Goal: Book appointment/travel/reservation

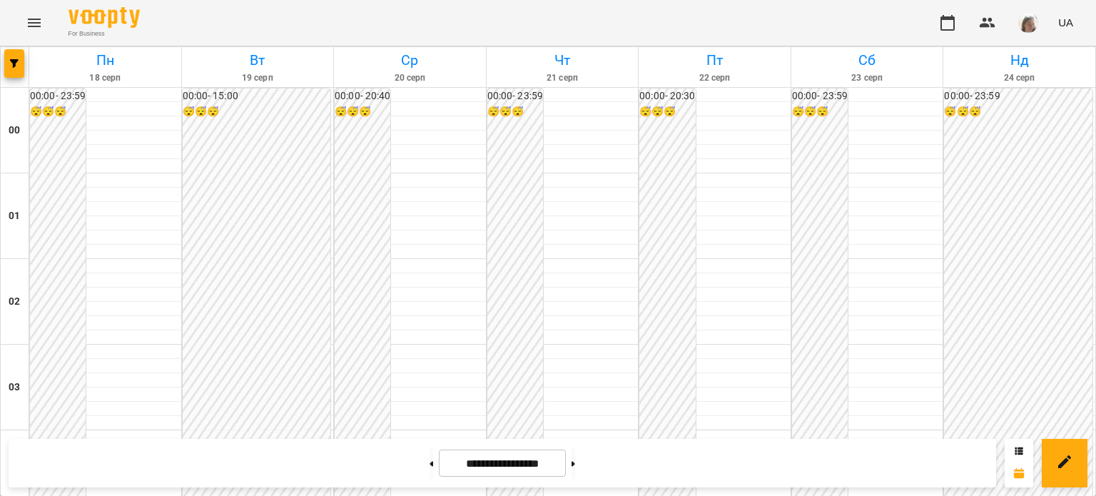
scroll to position [1184, 0]
click at [430, 470] on button at bounding box center [432, 462] width 4 height 31
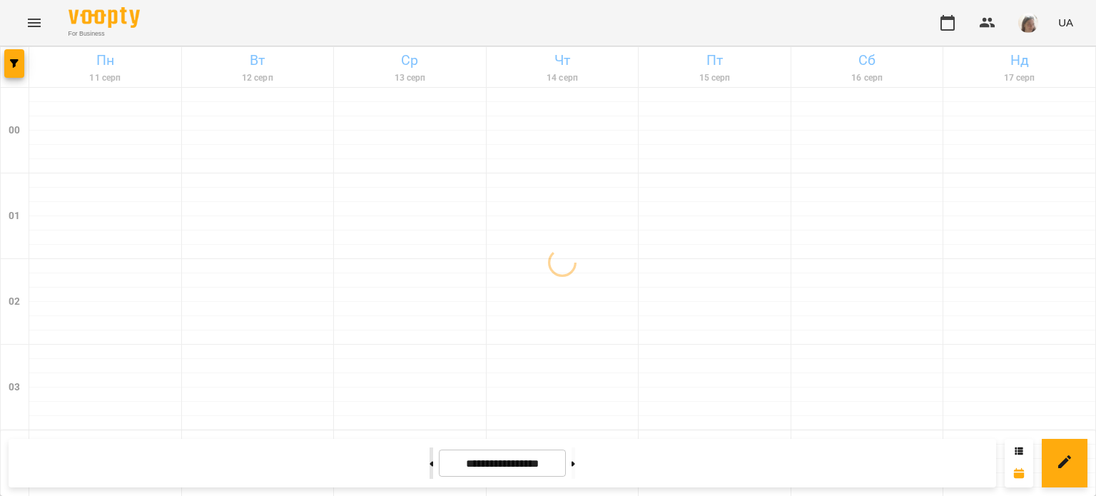
click at [430, 470] on button at bounding box center [432, 462] width 4 height 31
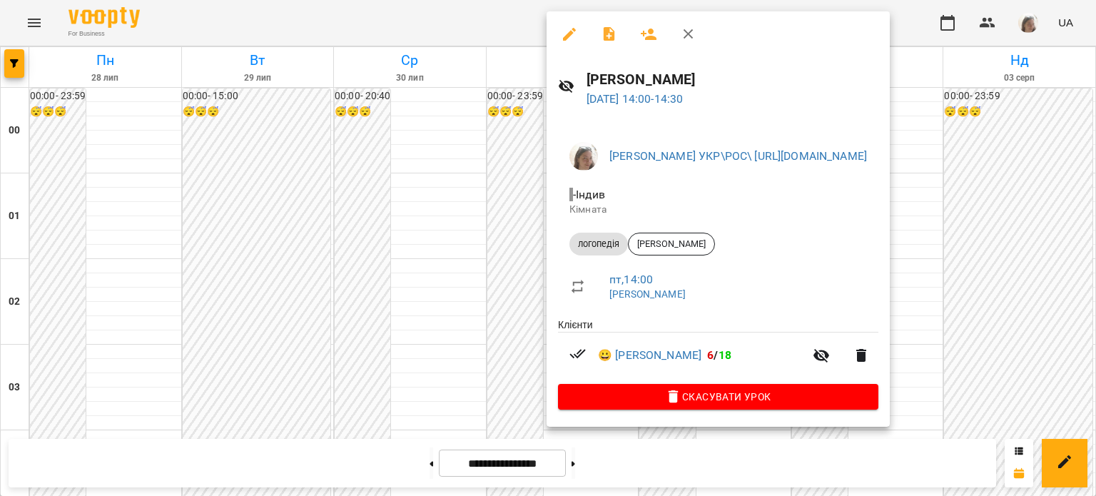
click at [504, 285] on div at bounding box center [548, 248] width 1096 height 496
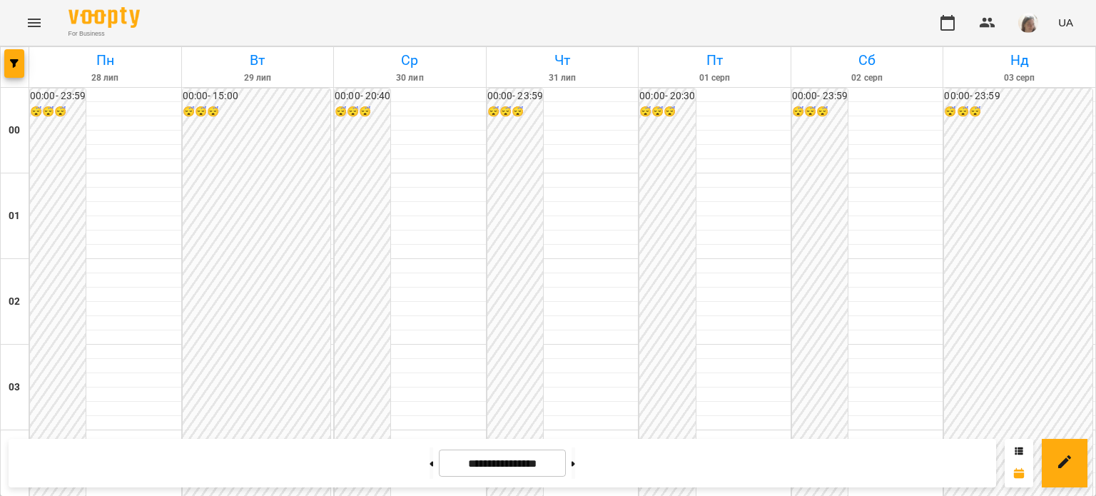
scroll to position [1572, 0]
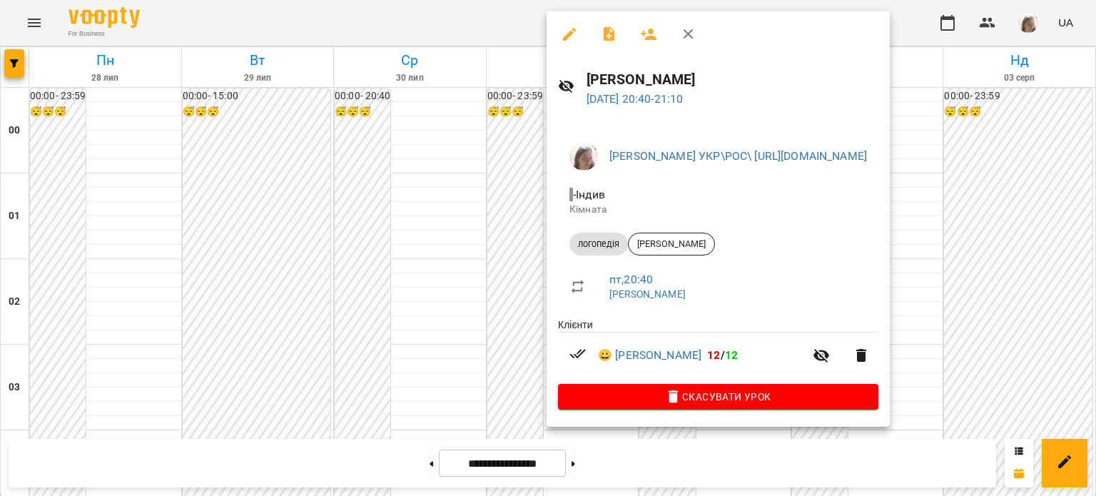
click at [518, 303] on div at bounding box center [548, 248] width 1096 height 496
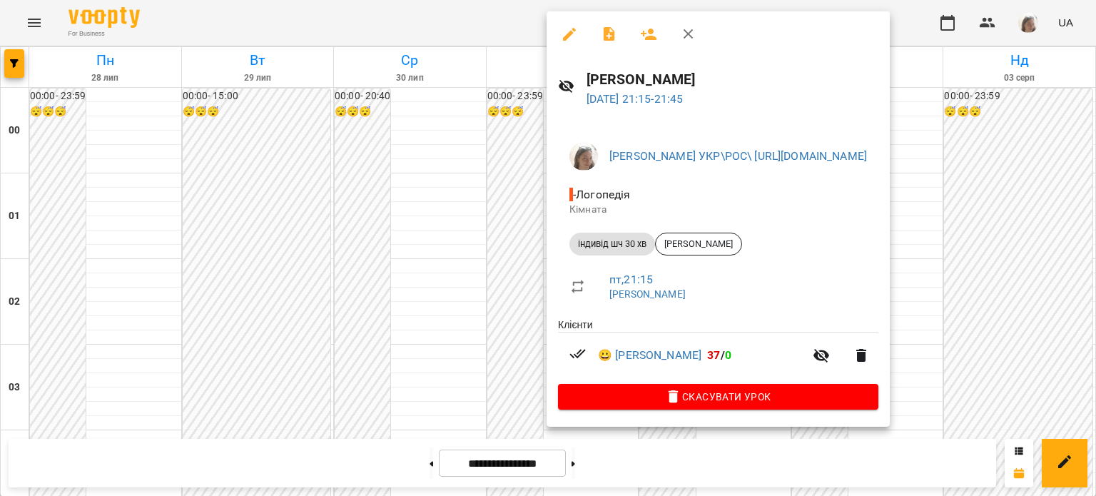
click at [491, 319] on div at bounding box center [548, 248] width 1096 height 496
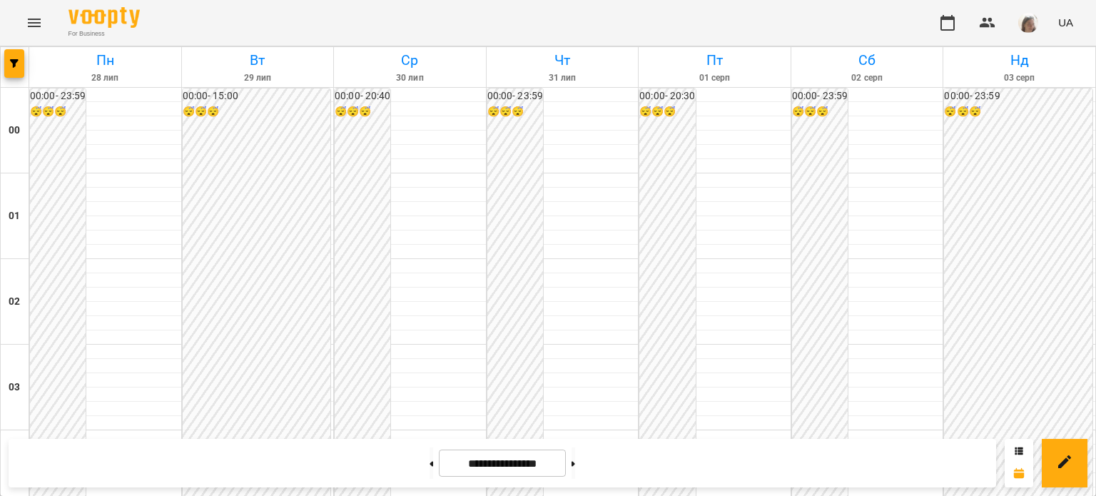
scroll to position [1285, 0]
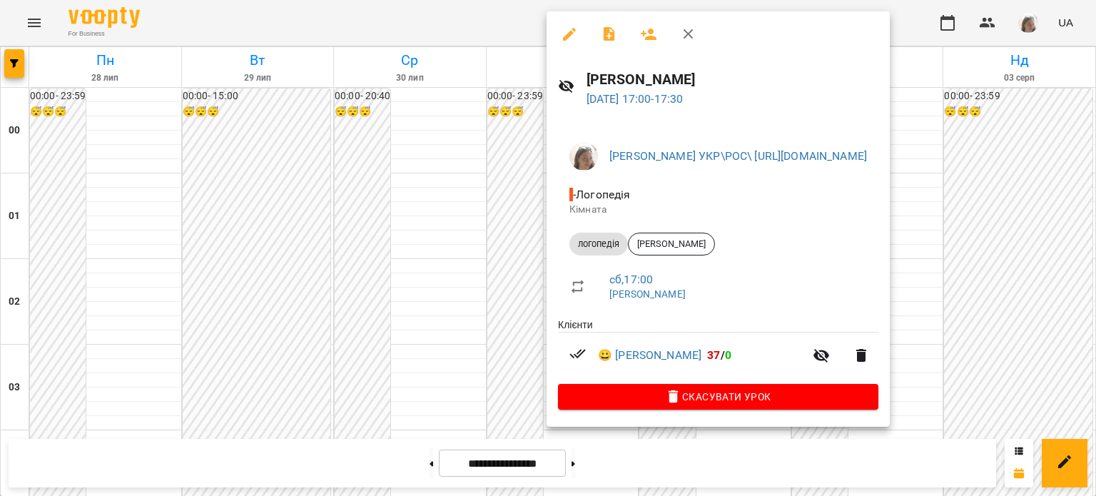
click at [432, 250] on div at bounding box center [548, 248] width 1096 height 496
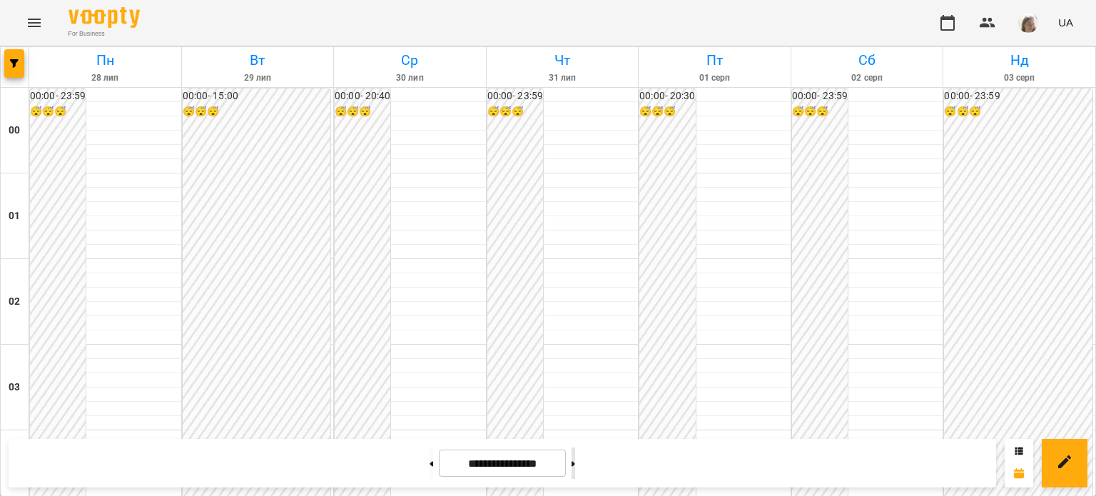
click at [575, 462] on icon at bounding box center [574, 463] width 4 height 5
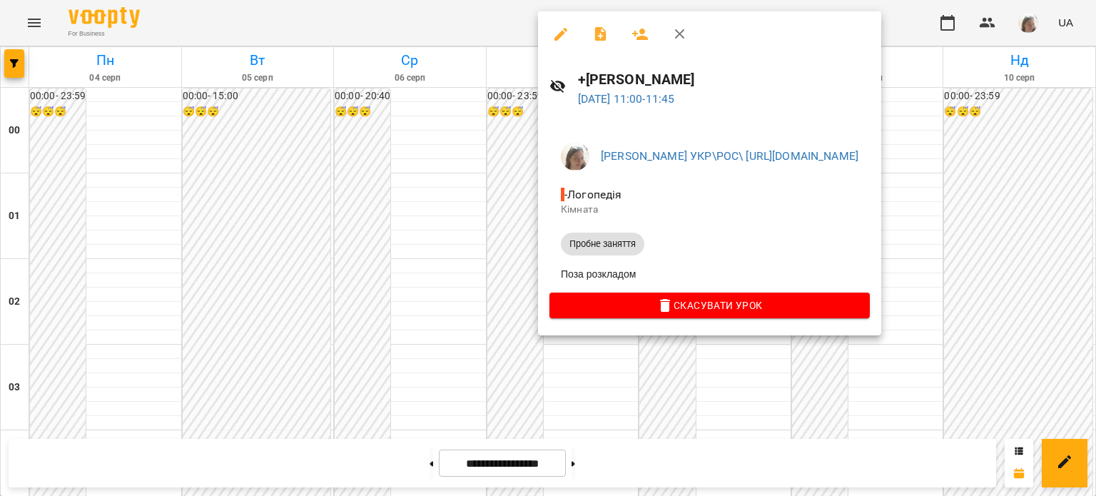
click at [417, 199] on div at bounding box center [548, 248] width 1096 height 496
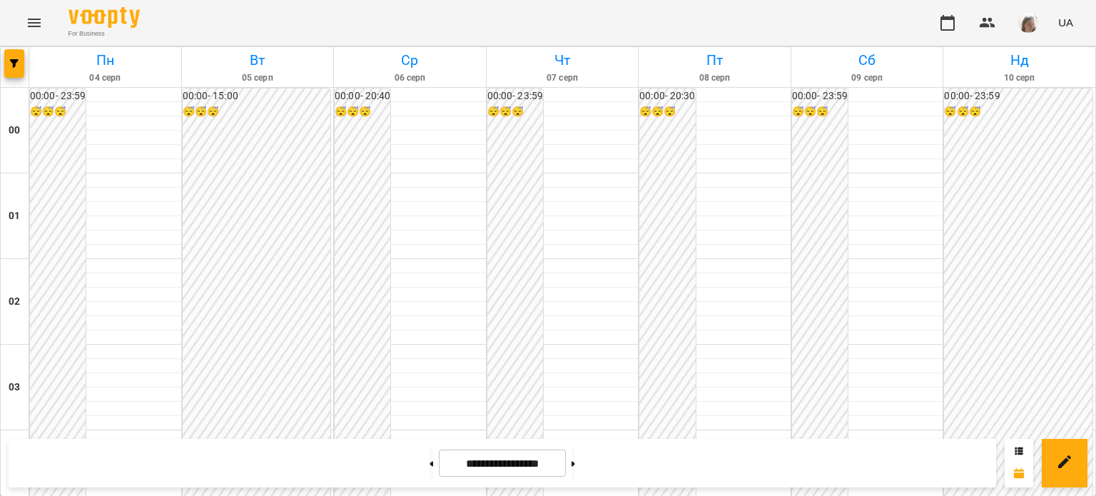
scroll to position [783, 0]
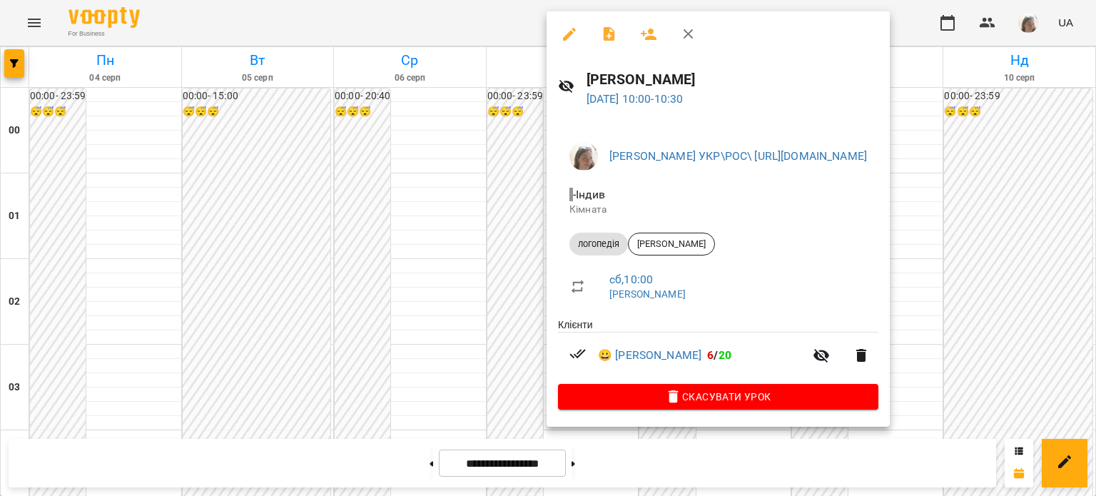
click at [440, 160] on div at bounding box center [548, 248] width 1096 height 496
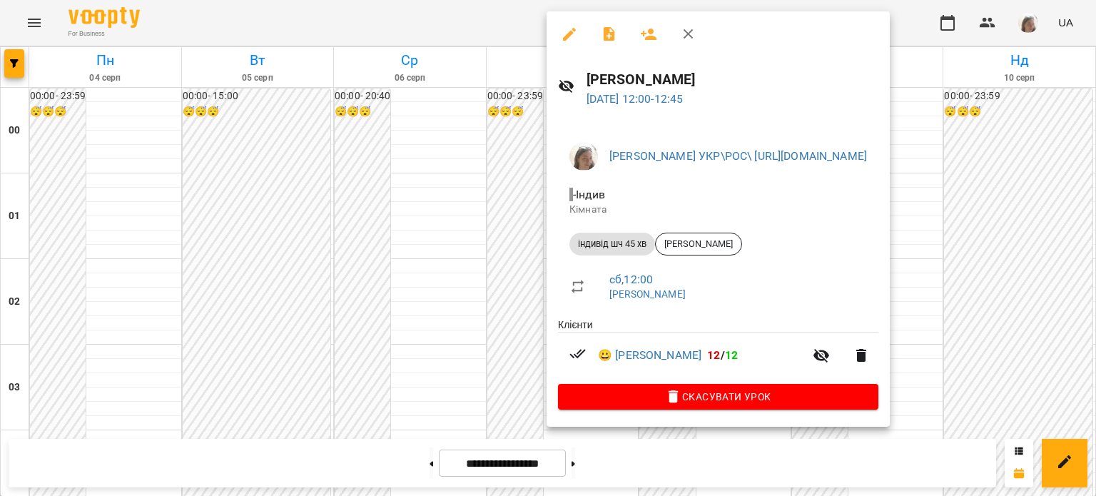
click at [445, 173] on div at bounding box center [548, 248] width 1096 height 496
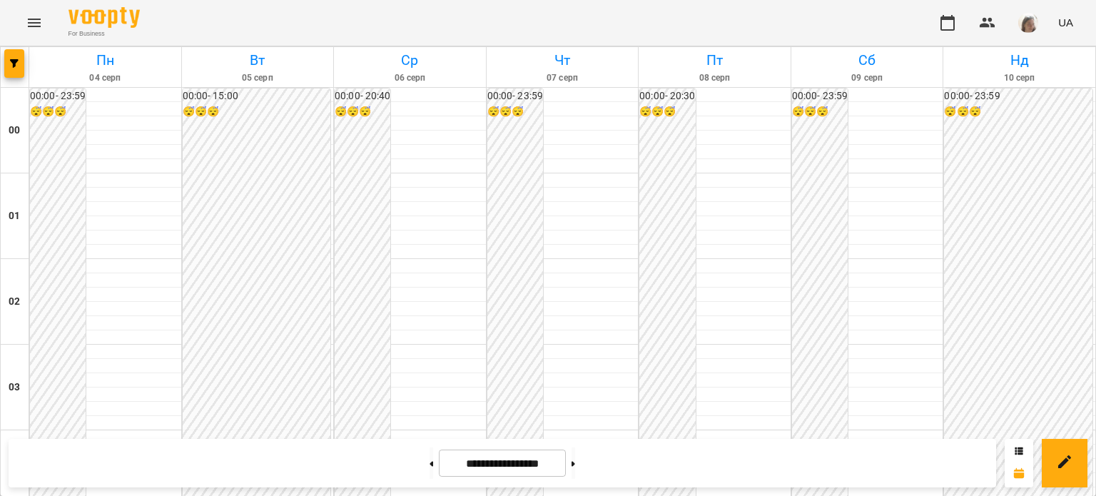
scroll to position [1236, 0]
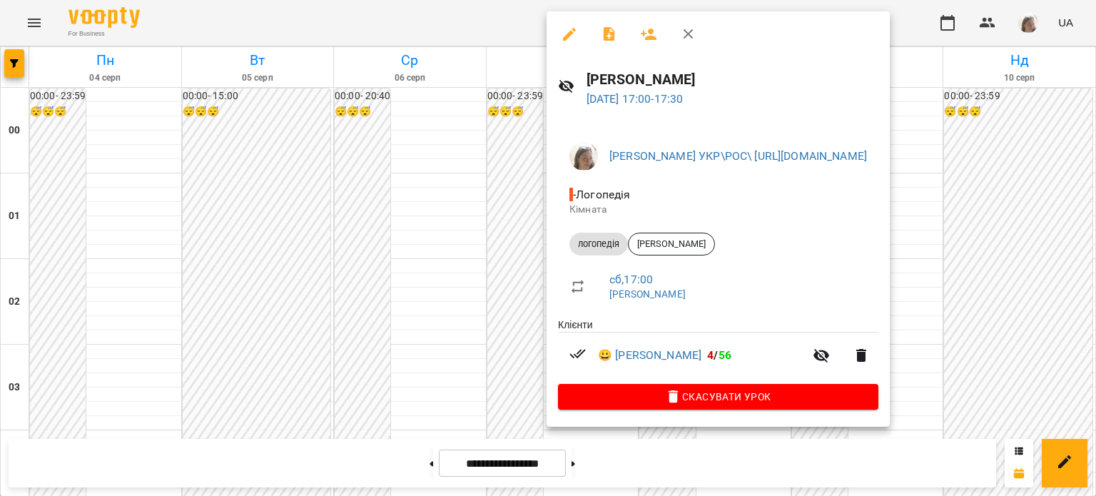
click at [417, 319] on div at bounding box center [548, 248] width 1096 height 496
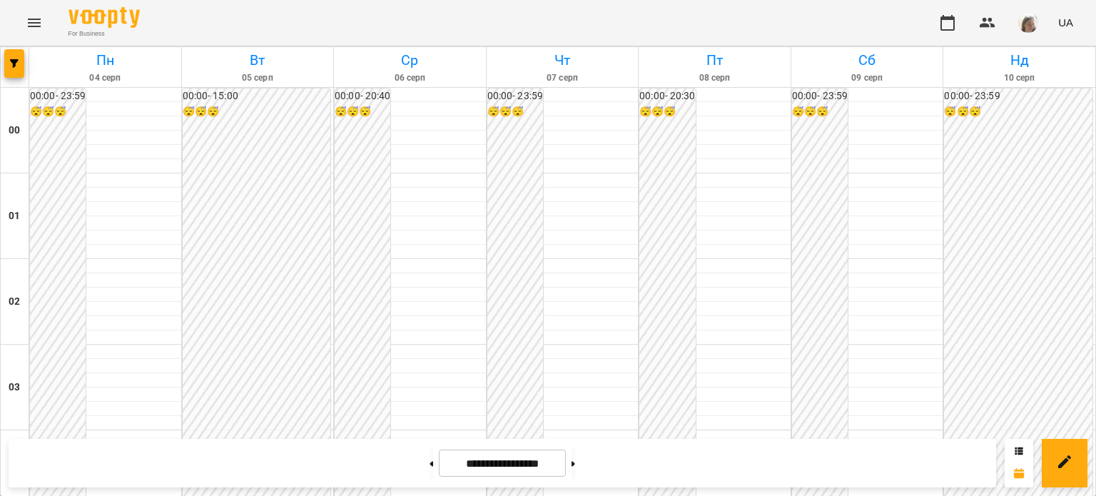
scroll to position [835, 0]
click at [575, 465] on button at bounding box center [574, 462] width 4 height 31
type input "**********"
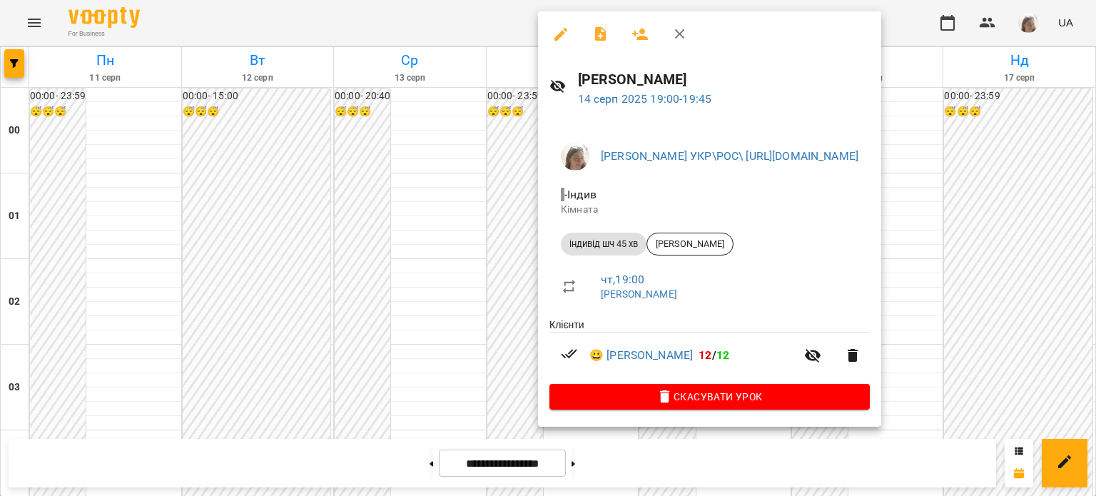
click at [454, 253] on div at bounding box center [548, 248] width 1096 height 496
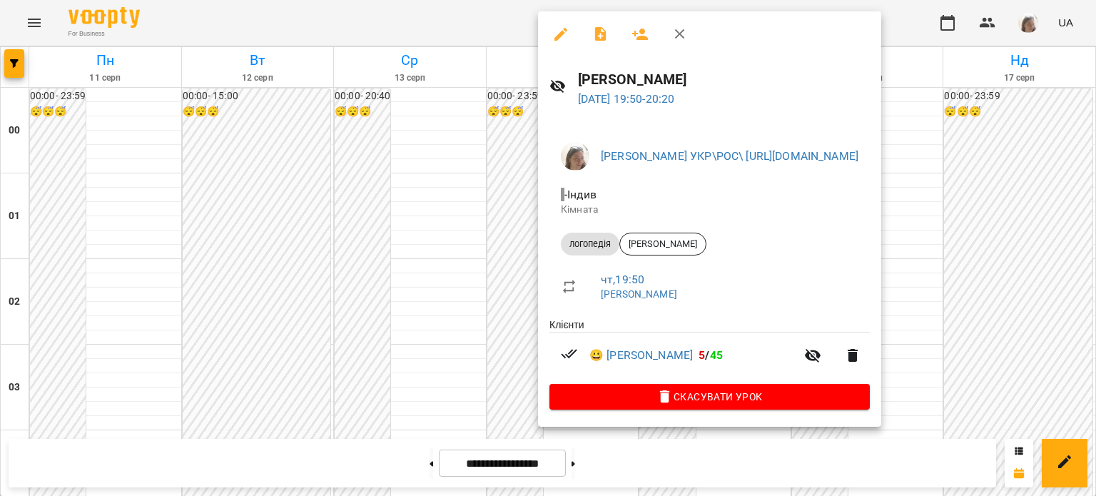
click at [449, 272] on div at bounding box center [548, 248] width 1096 height 496
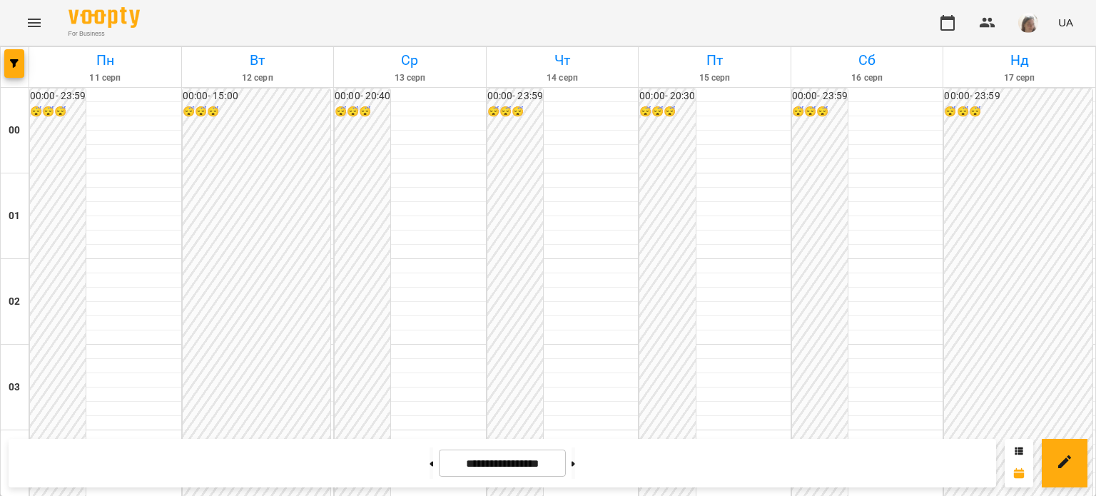
scroll to position [1149, 0]
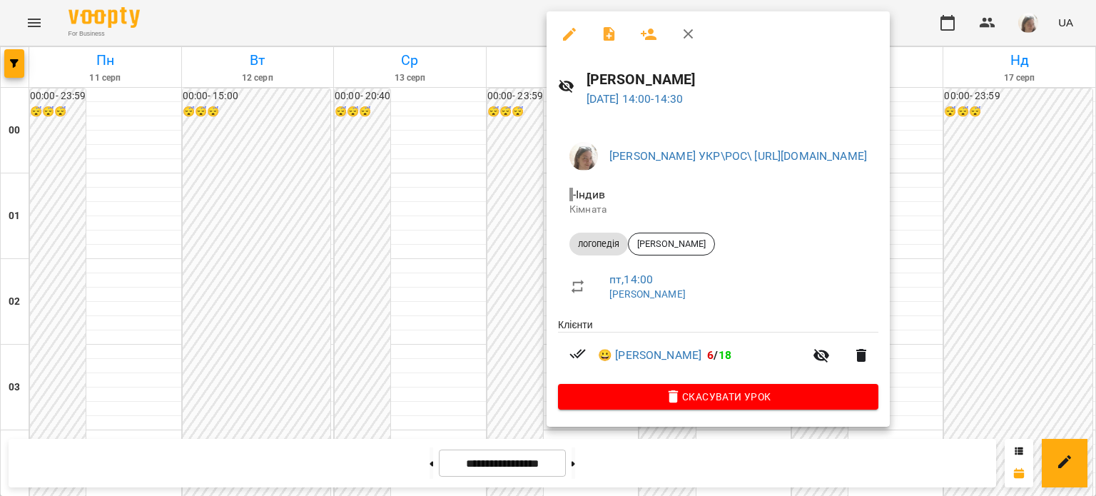
click at [440, 275] on div at bounding box center [548, 248] width 1096 height 496
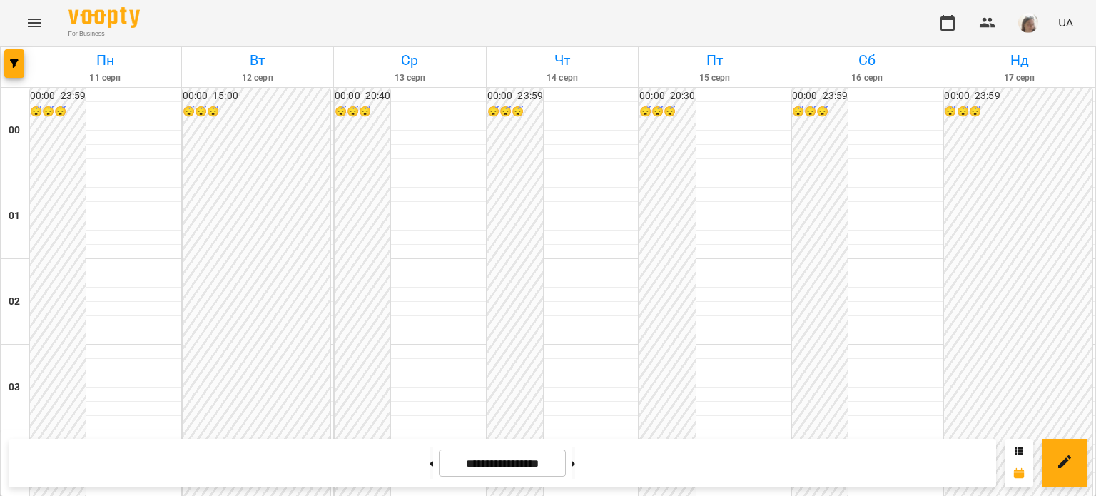
scroll to position [1541, 0]
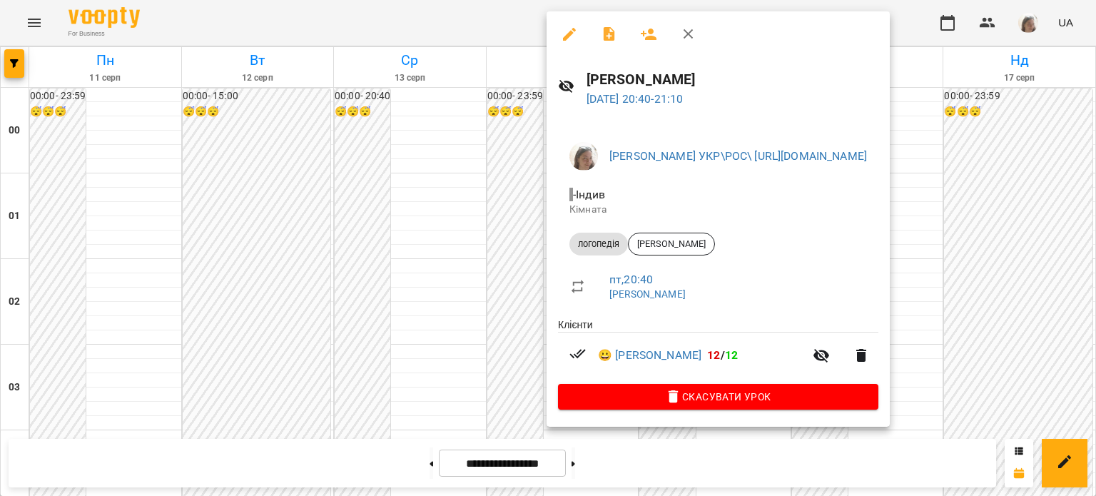
click at [419, 313] on div at bounding box center [548, 248] width 1096 height 496
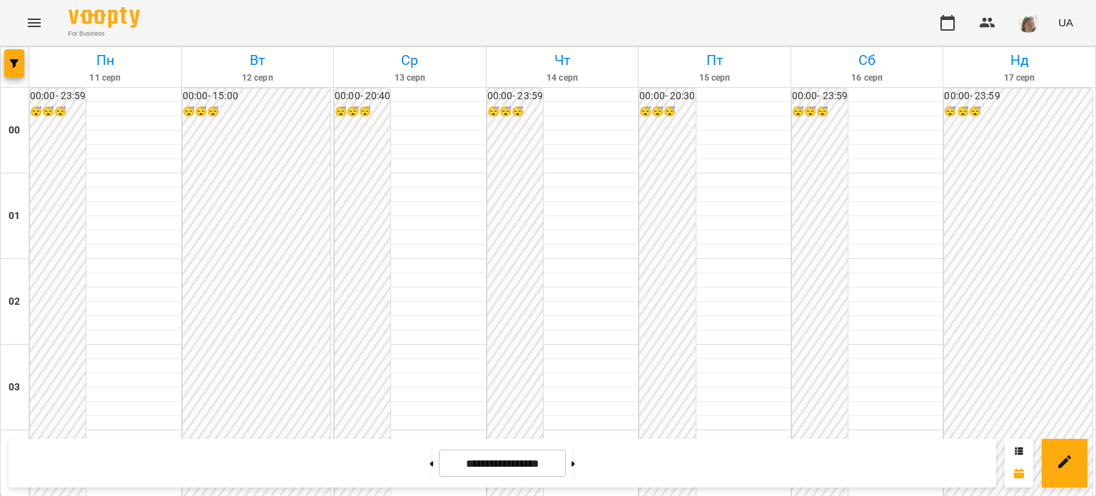
scroll to position [953, 0]
click at [37, 25] on icon "Menu" at bounding box center [34, 22] width 17 height 17
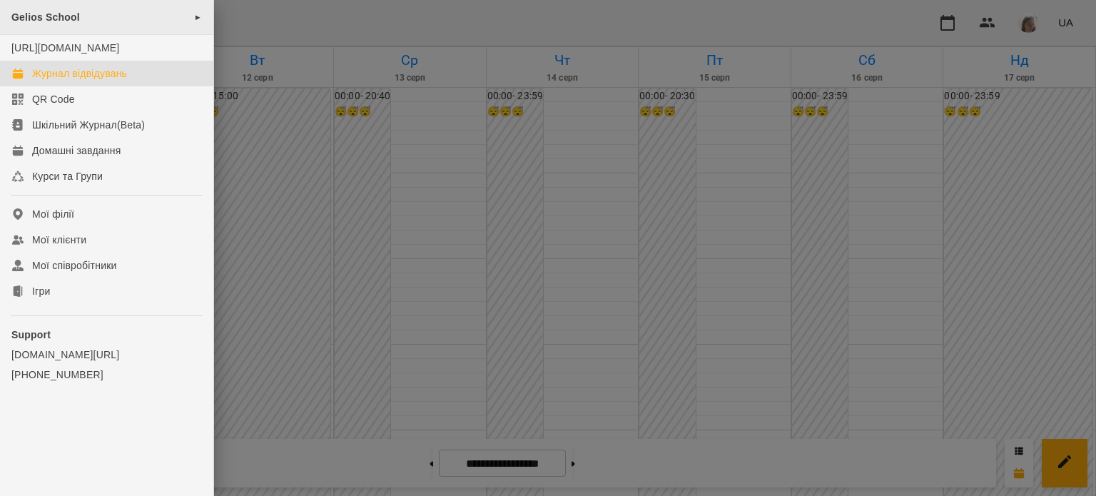
click at [49, 20] on span "Gelios School" at bounding box center [45, 16] width 68 height 11
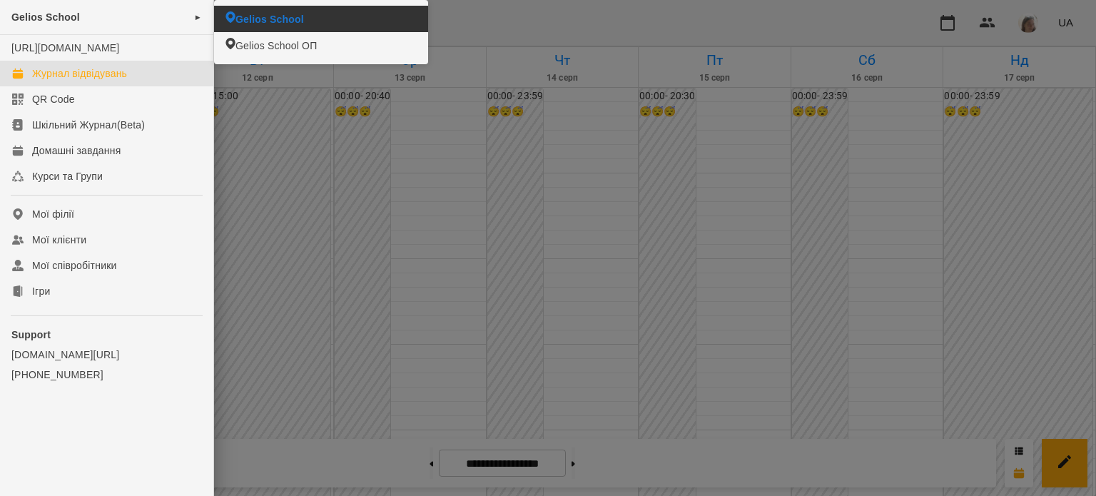
click at [288, 18] on span "Gelios School" at bounding box center [269, 19] width 68 height 14
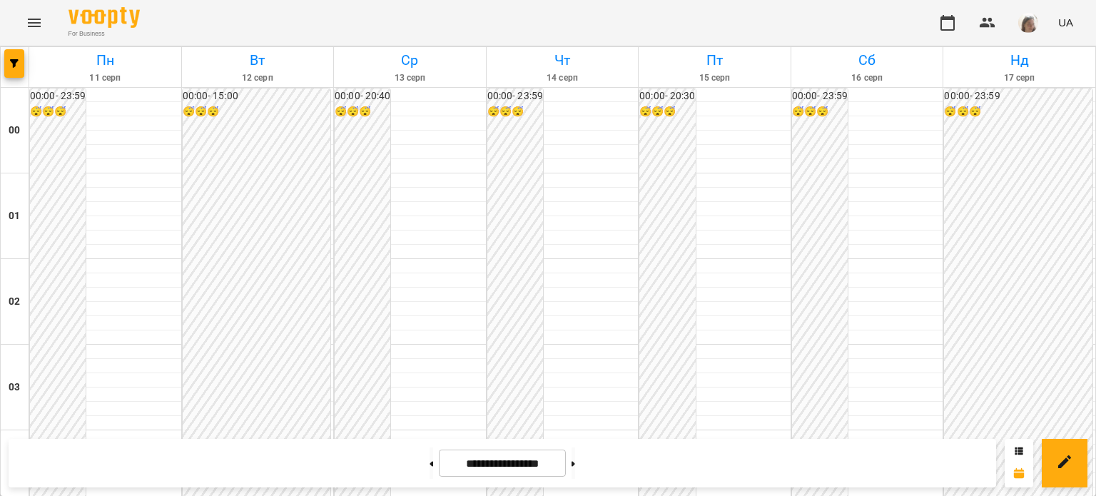
scroll to position [1038, 0]
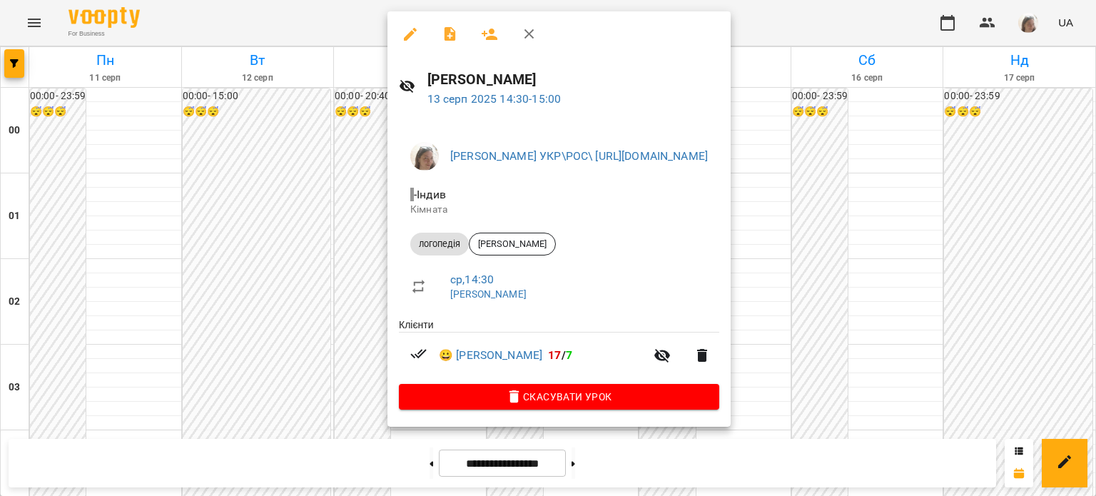
click at [982, 199] on div at bounding box center [548, 248] width 1096 height 496
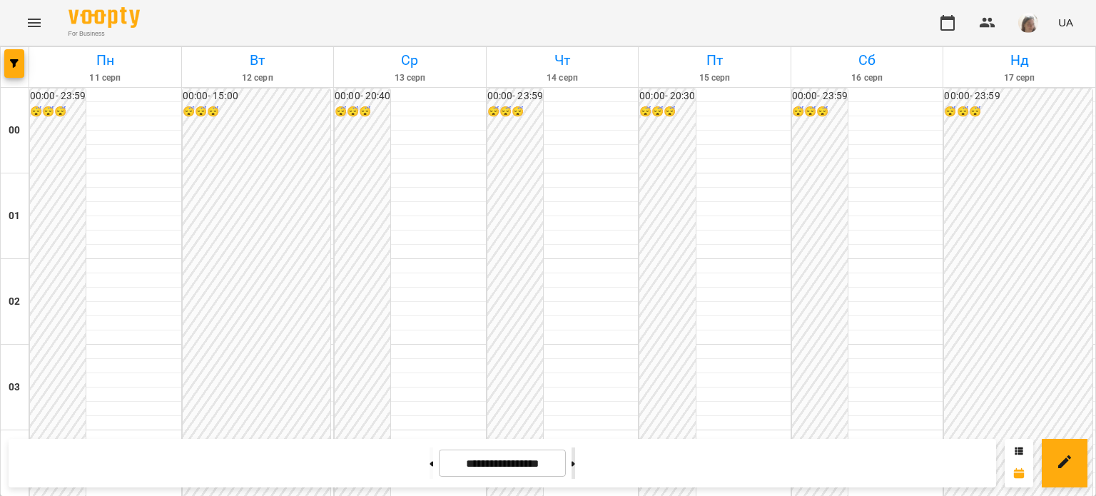
click at [575, 467] on button at bounding box center [574, 462] width 4 height 31
type input "**********"
